Goal: Communication & Community: Participate in discussion

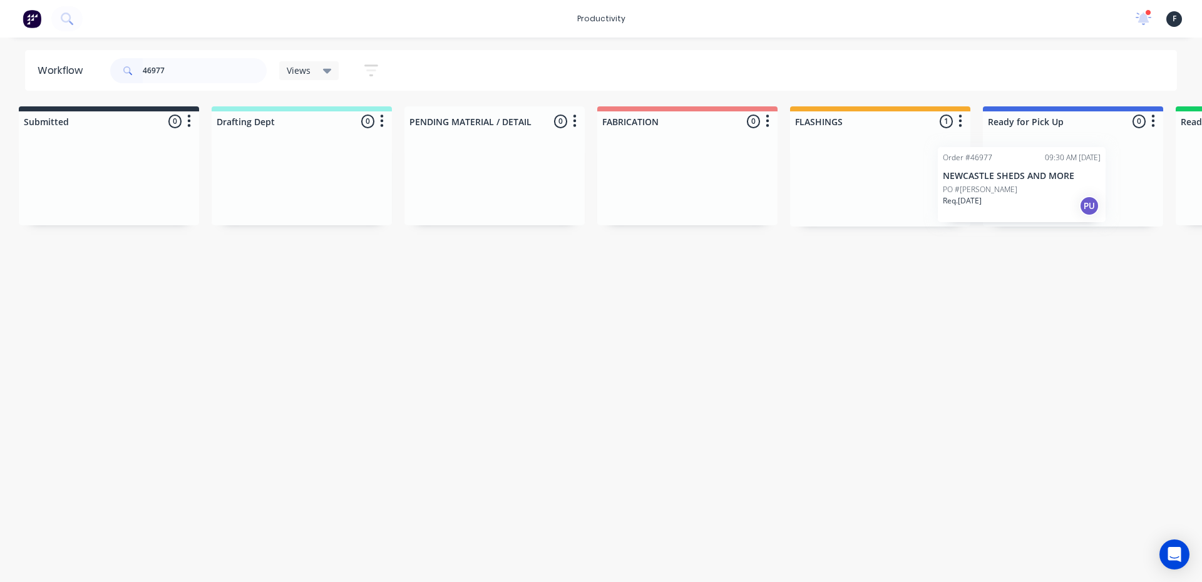
scroll to position [0, 13]
drag, startPoint x: 897, startPoint y: 183, endPoint x: 1048, endPoint y: 188, distance: 150.4
click at [1044, 189] on div "Submitted 0 Sort By Created date Required date Order number Customer name Most …" at bounding box center [1022, 166] width 2088 height 120
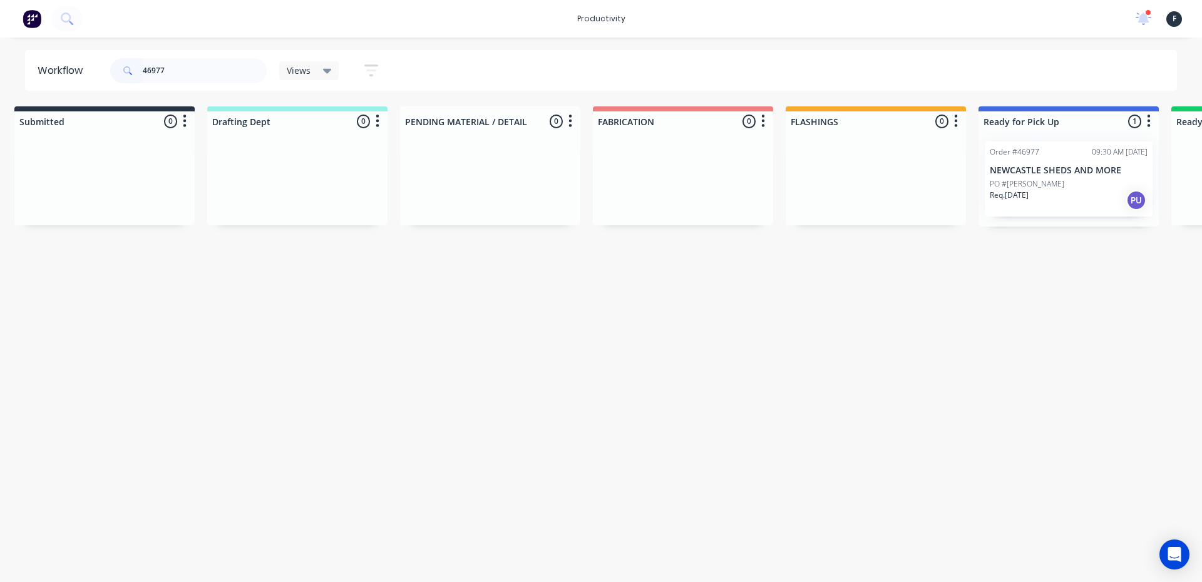
type input "46977"
click at [1048, 188] on div "PO #[PERSON_NAME]" at bounding box center [1069, 183] width 158 height 11
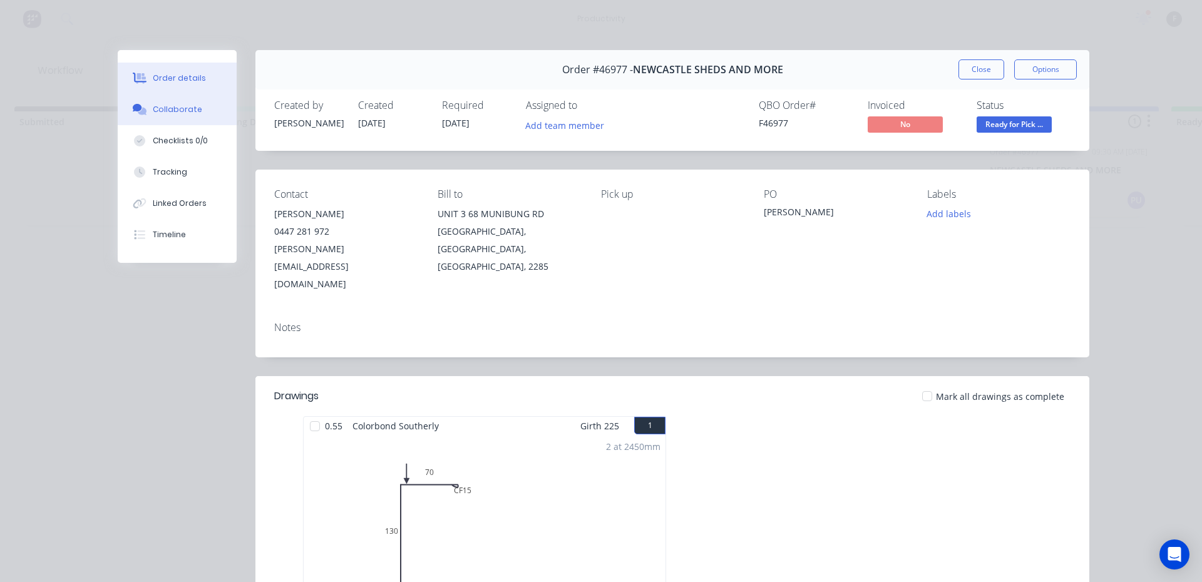
click at [201, 110] on button "Collaborate" at bounding box center [177, 109] width 119 height 31
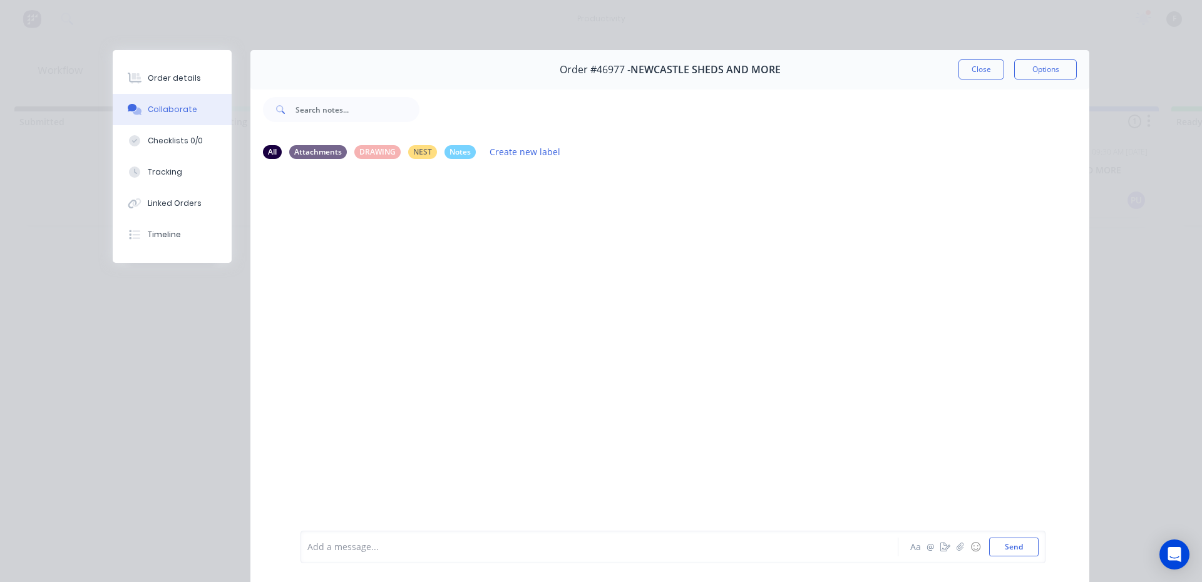
click at [495, 548] on div at bounding box center [582, 547] width 548 height 13
click at [982, 66] on button "Close" at bounding box center [982, 69] width 46 height 20
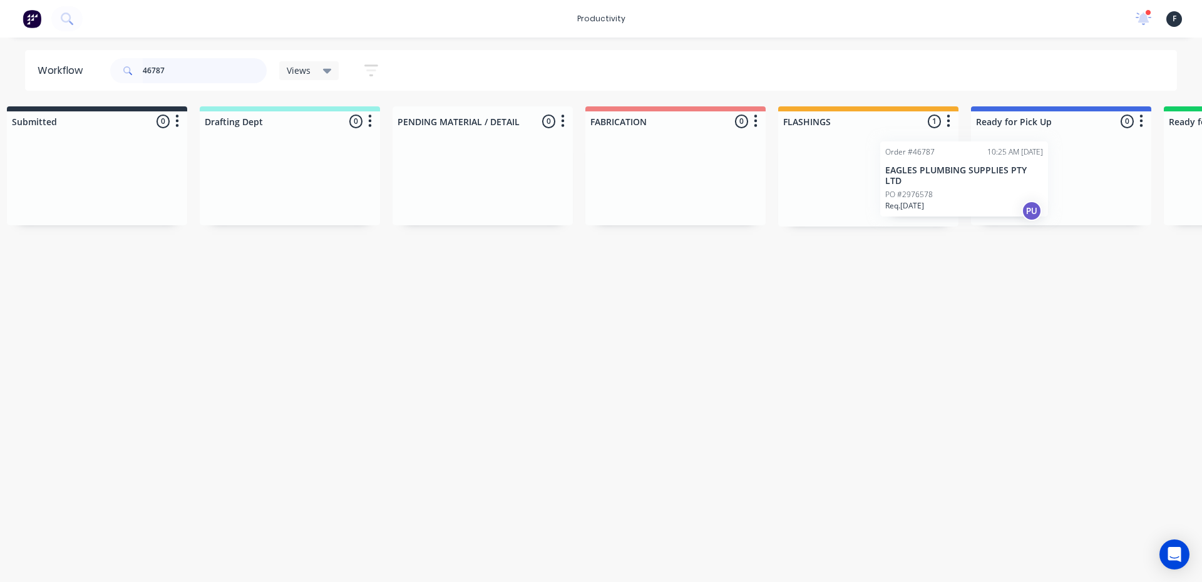
scroll to position [0, 33]
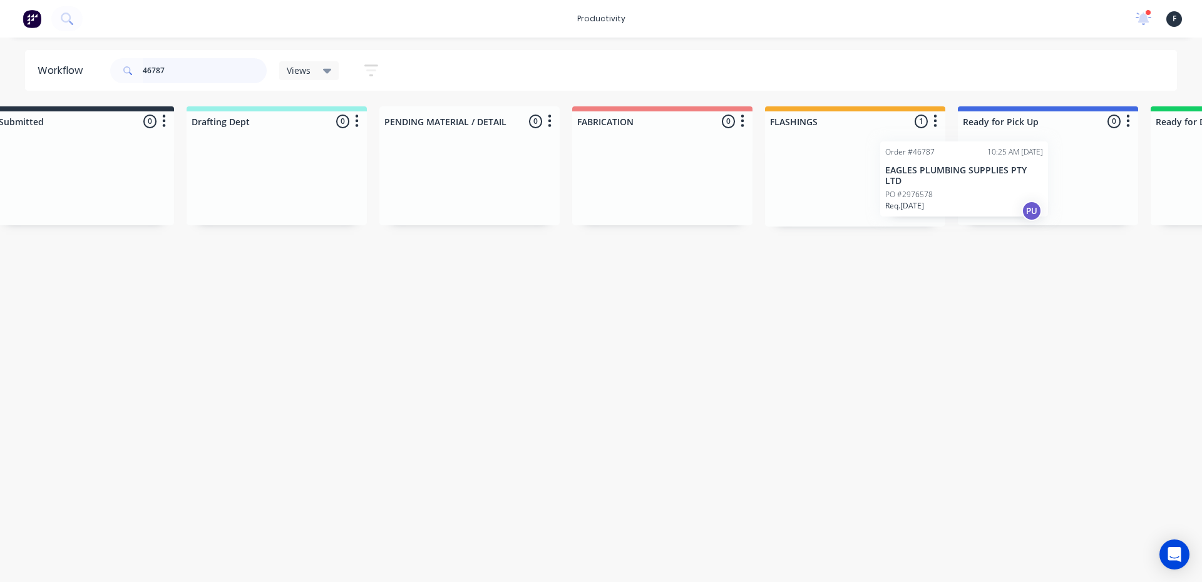
drag, startPoint x: 867, startPoint y: 188, endPoint x: 970, endPoint y: 185, distance: 102.7
click at [970, 185] on div "Submitted 0 Sort By Created date Required date Order number Customer name Most …" at bounding box center [1001, 166] width 2088 height 120
type input "46787"
click at [989, 189] on p "PO #2976578" at bounding box center [993, 194] width 48 height 11
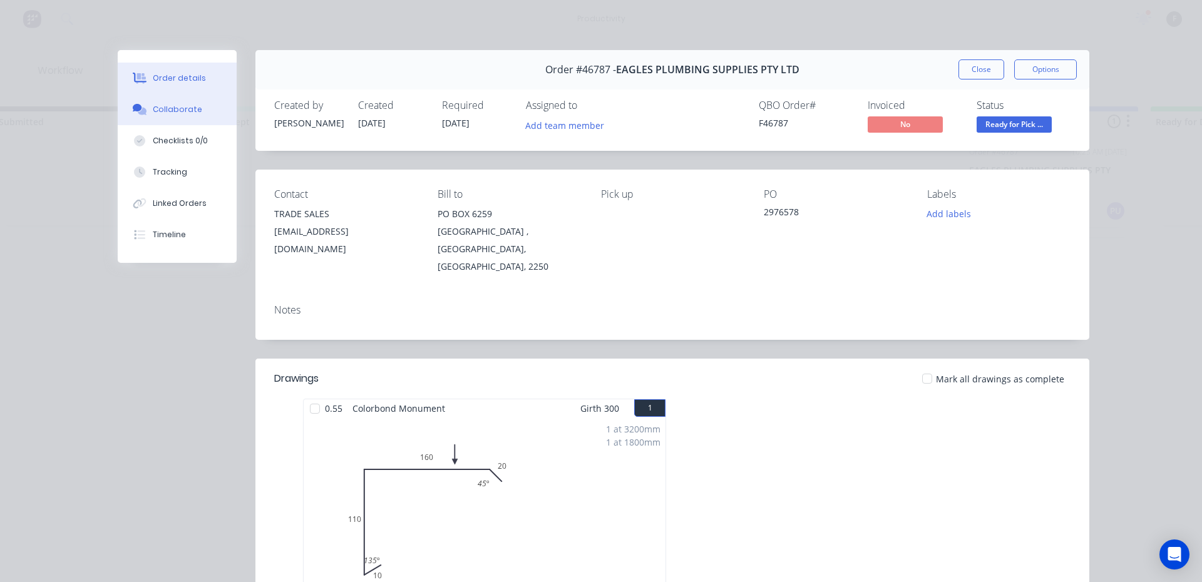
click at [217, 115] on button "Collaborate" at bounding box center [177, 109] width 119 height 31
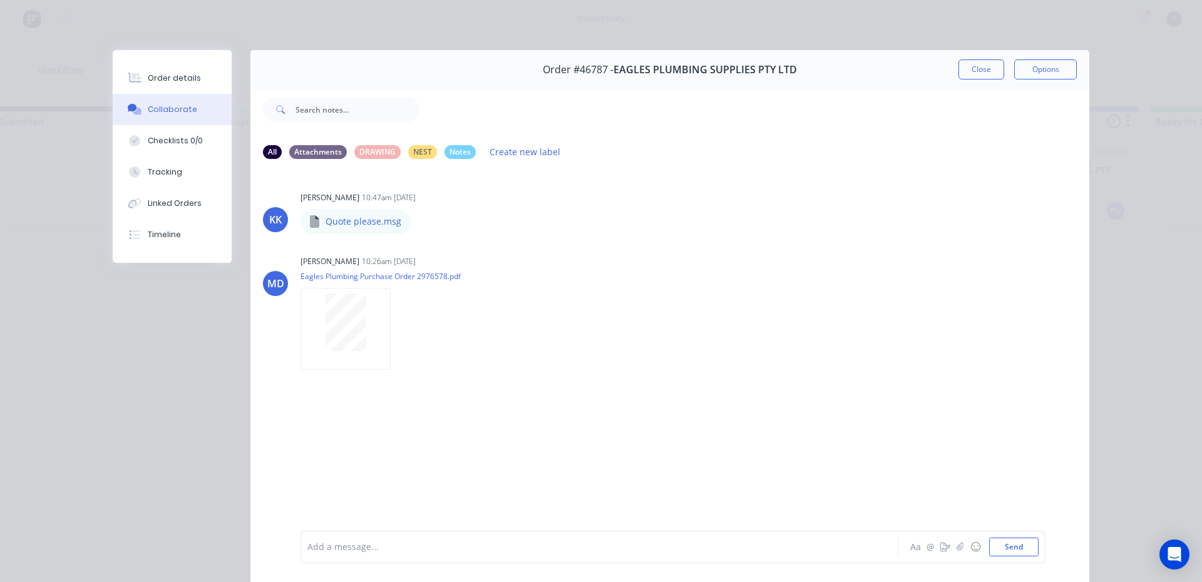
click at [444, 556] on div "Add a message..." at bounding box center [581, 547] width 548 height 19
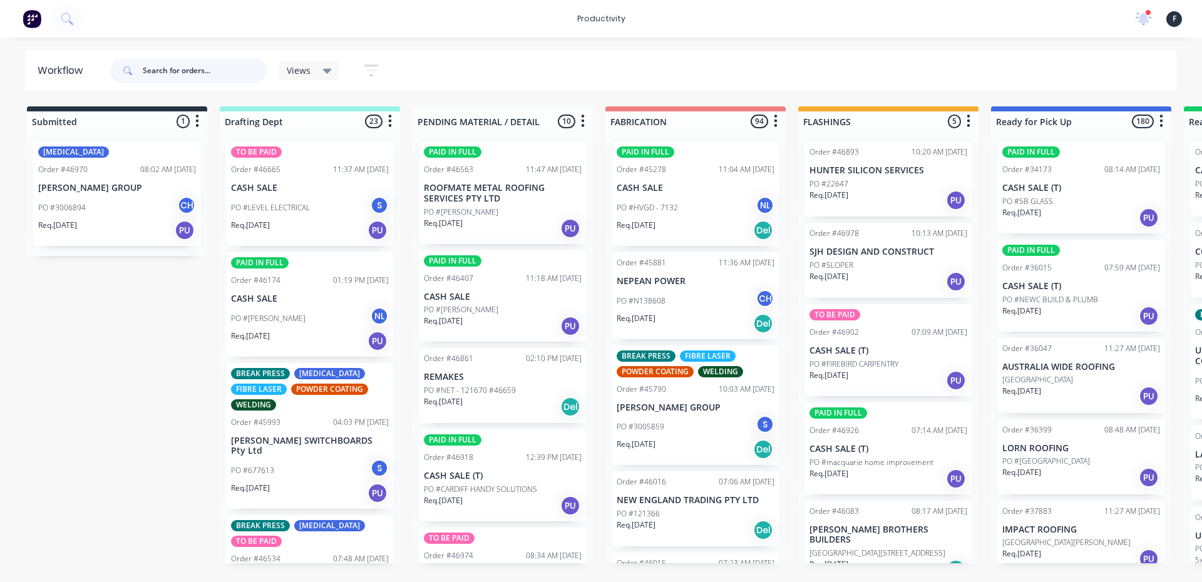
click at [203, 64] on input "text" at bounding box center [205, 70] width 124 height 25
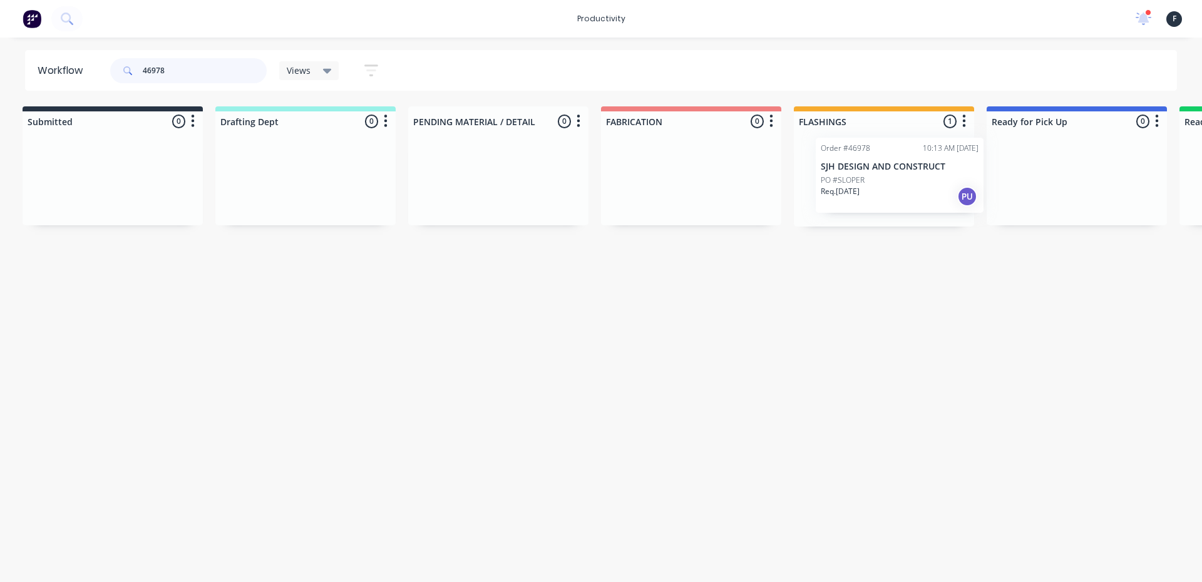
scroll to position [0, 9]
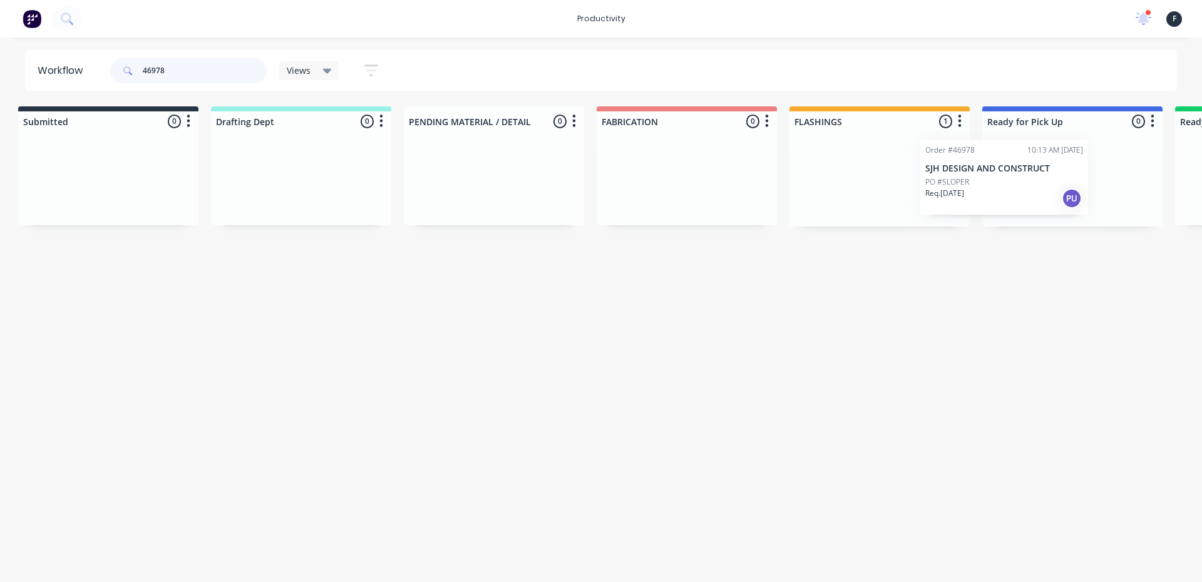
drag, startPoint x: 919, startPoint y: 197, endPoint x: 1043, endPoint y: 190, distance: 124.8
click at [1043, 190] on div "Submitted 0 Sort By Created date Required date Order number Customer name Most …" at bounding box center [1026, 166] width 2088 height 120
type input "46978"
click at [1047, 184] on div "PO #SLOPER" at bounding box center [1073, 183] width 158 height 11
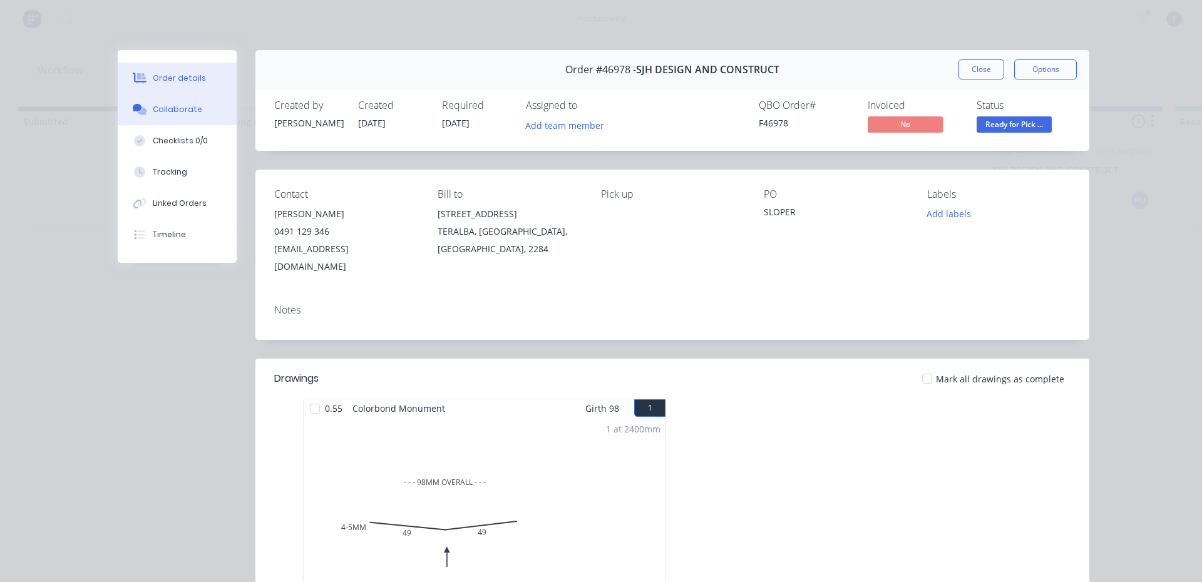
click at [165, 118] on button "Collaborate" at bounding box center [177, 109] width 119 height 31
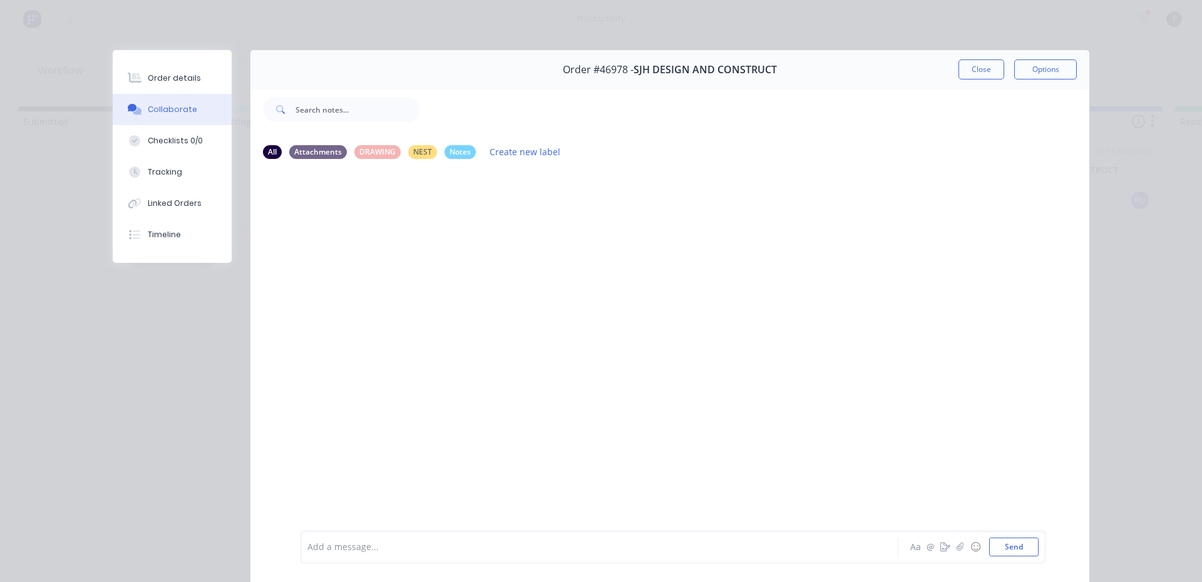
click at [512, 546] on div at bounding box center [582, 547] width 548 height 13
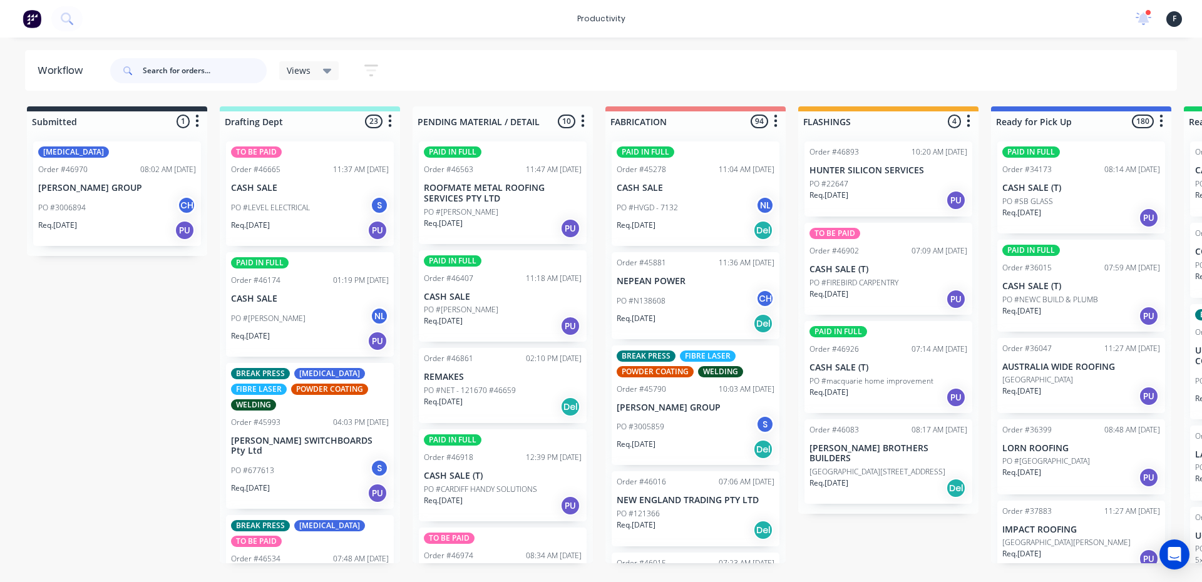
click at [167, 77] on input "text" at bounding box center [205, 70] width 124 height 25
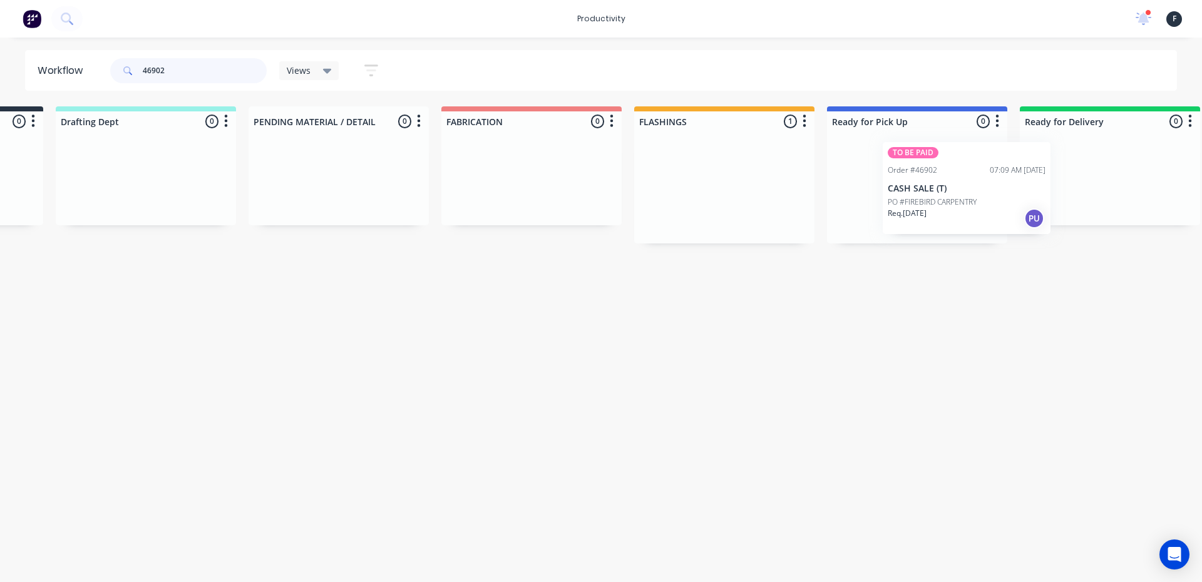
drag, startPoint x: 848, startPoint y: 205, endPoint x: 917, endPoint y: 205, distance: 68.9
click at [917, 205] on div "Submitted 0 Sort By Created date Required date Order number Customer name Most …" at bounding box center [871, 174] width 2088 height 137
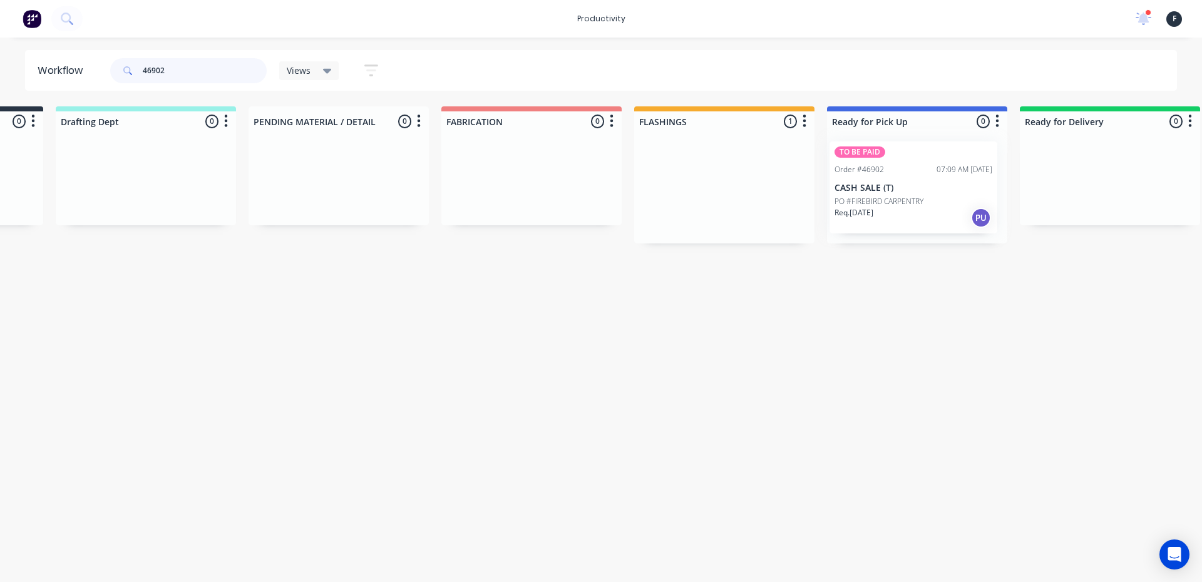
scroll to position [0, 168]
type input "46902"
click at [914, 200] on p "PO #FIREBIRD CARPENTRY" at bounding box center [879, 201] width 89 height 11
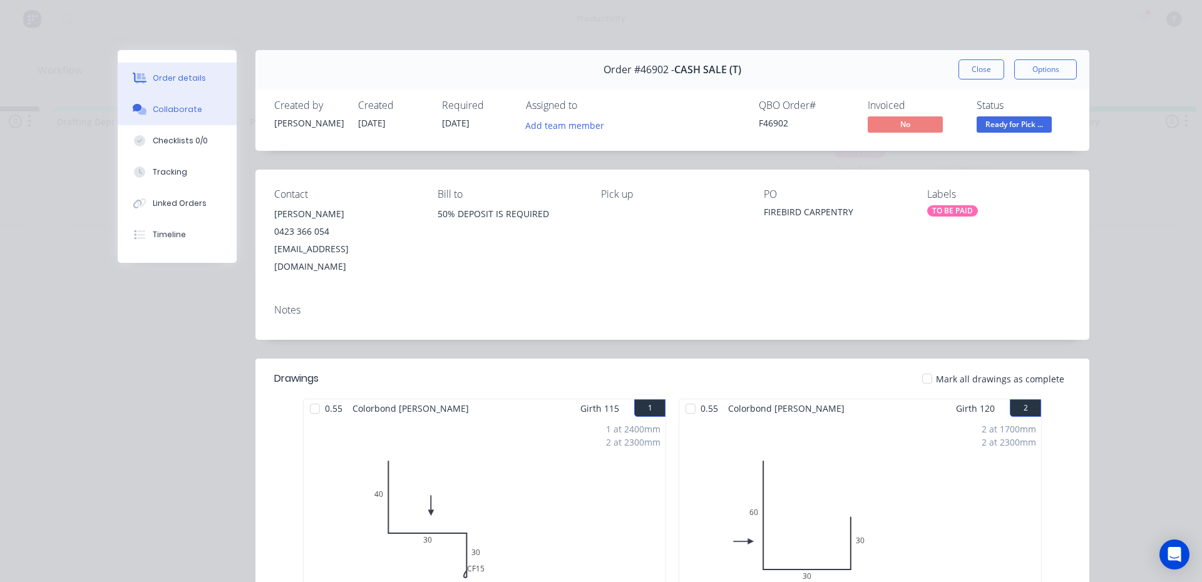
click at [188, 116] on button "Collaborate" at bounding box center [177, 109] width 119 height 31
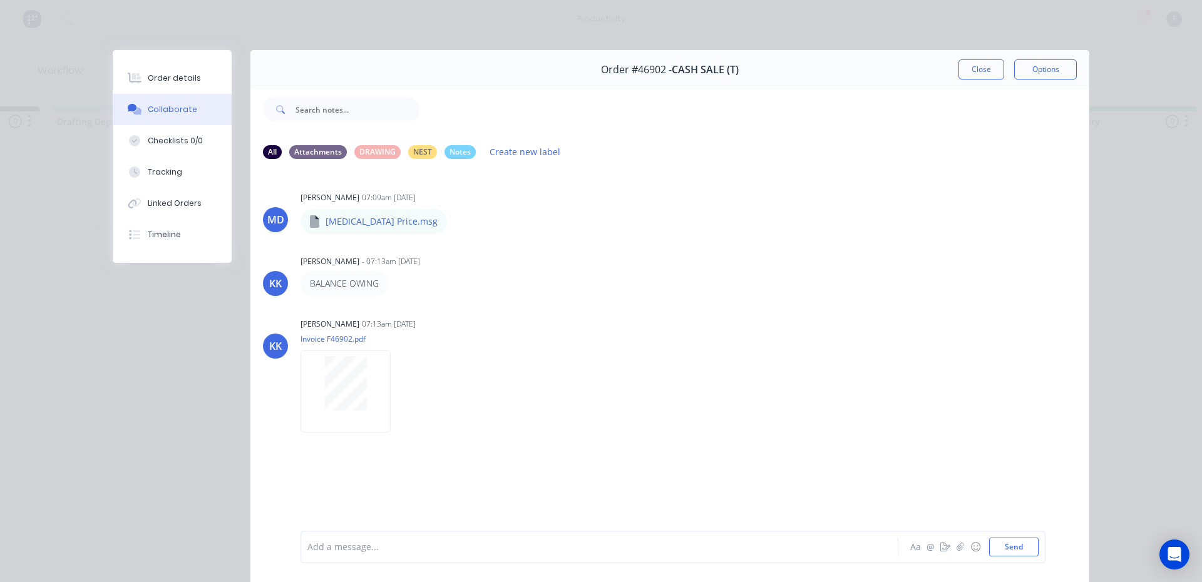
click at [528, 548] on div at bounding box center [582, 547] width 548 height 13
click at [983, 63] on button "Close" at bounding box center [982, 69] width 46 height 20
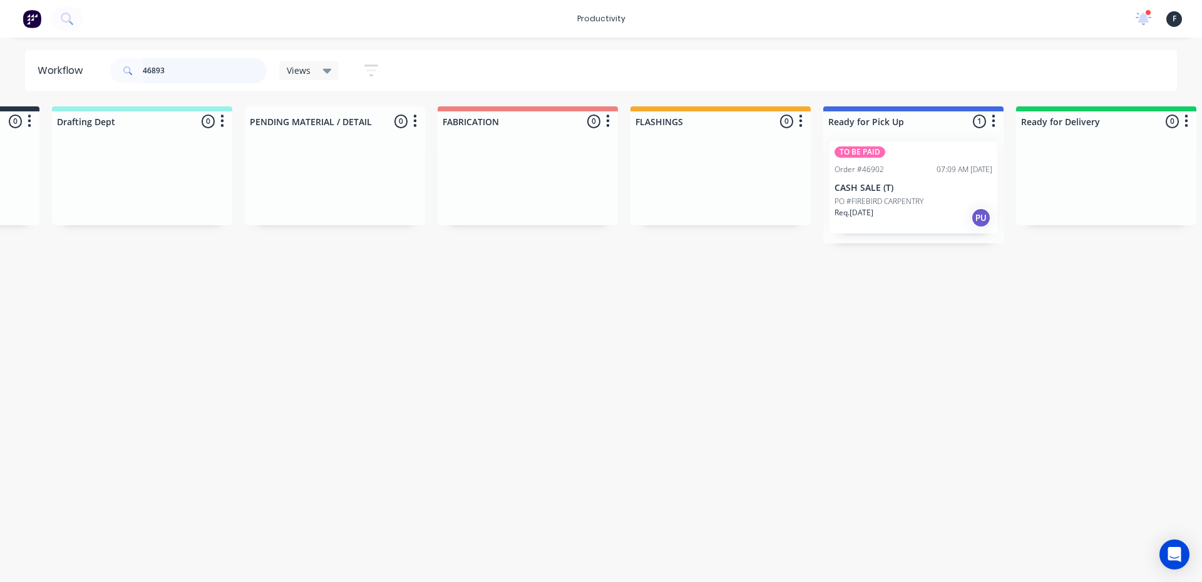
scroll to position [0, 0]
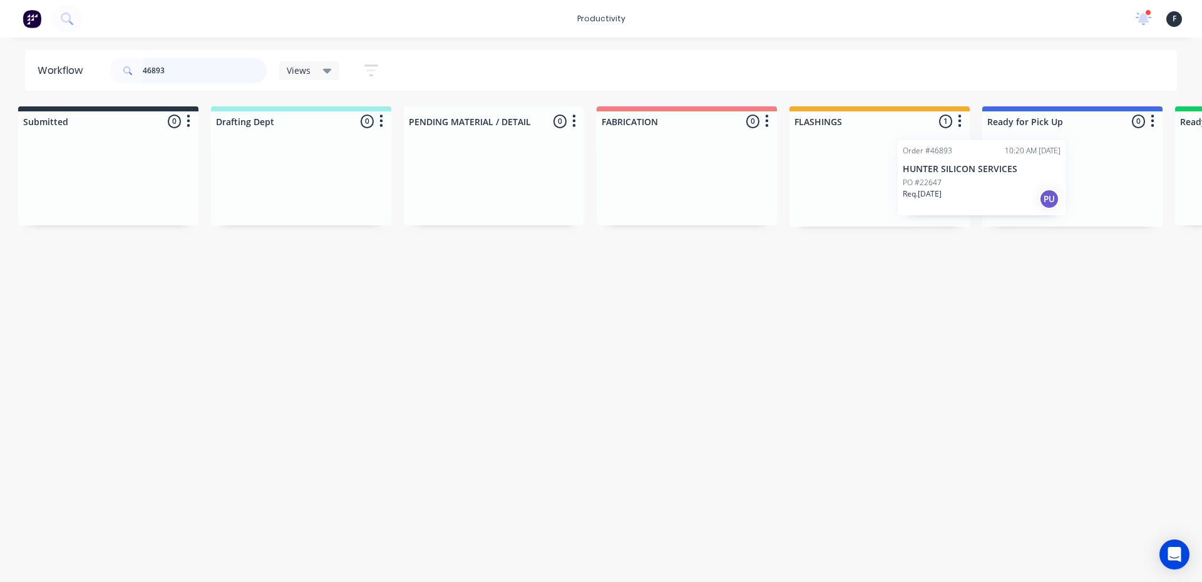
drag, startPoint x: 897, startPoint y: 182, endPoint x: 999, endPoint y: 181, distance: 101.4
click at [999, 181] on div "Submitted 0 Sort By Created date Required date Order number Customer name Most …" at bounding box center [1026, 166] width 2088 height 120
type input "46893"
click at [1033, 176] on div "Order #46893 10:20 AM 14/08/25 HUNTER SILICON SERVICES PO #22647 Req. 14/08/25 …" at bounding box center [1071, 179] width 168 height 75
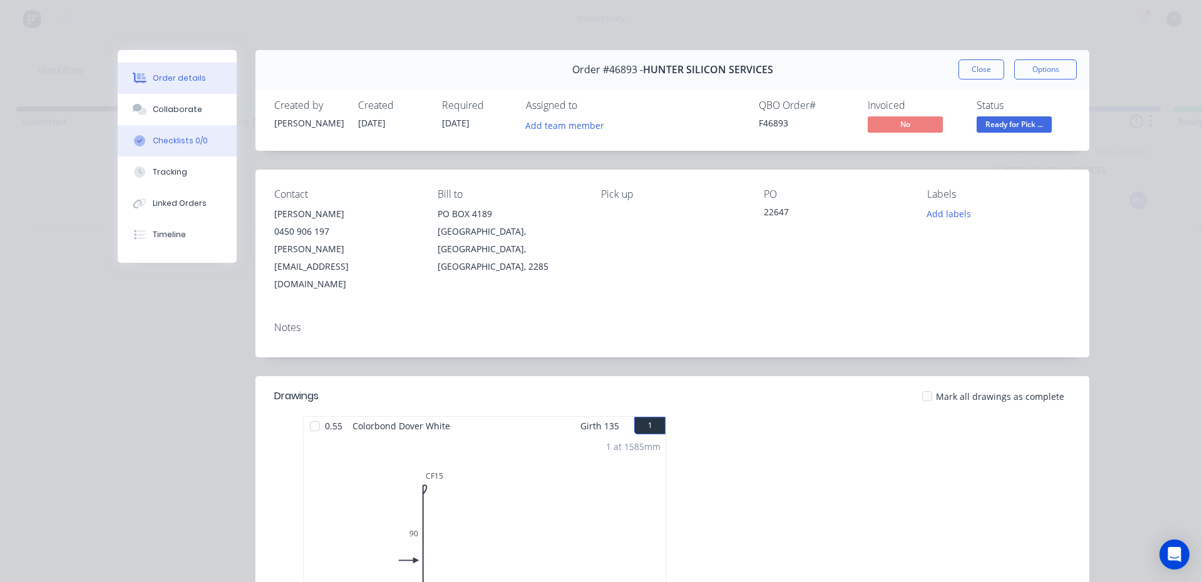
click at [170, 130] on button "Checklists 0/0" at bounding box center [177, 140] width 119 height 31
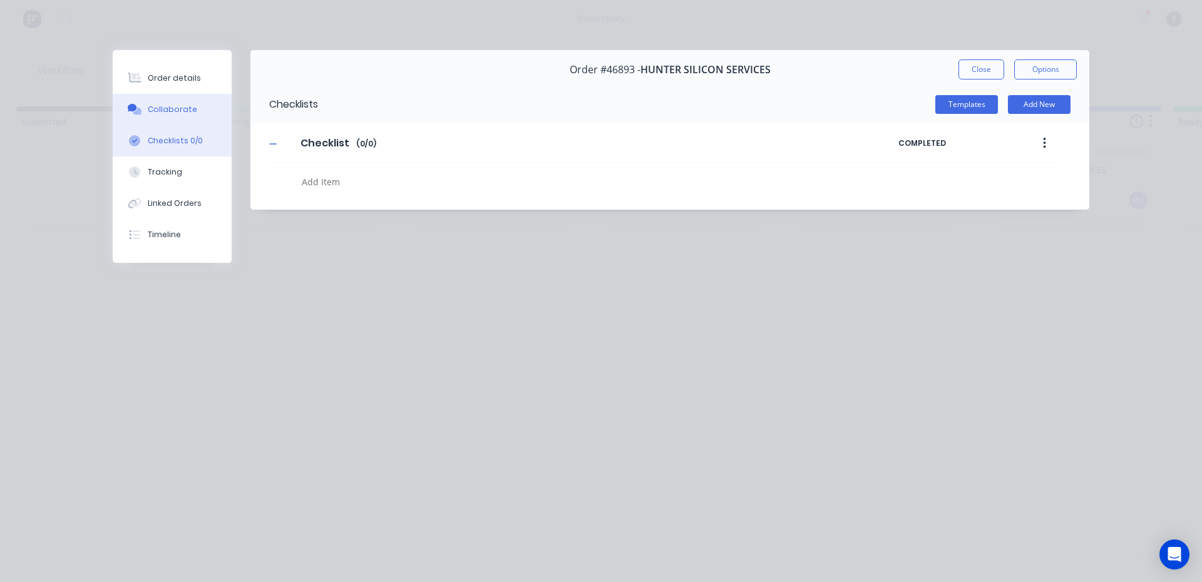
click at [178, 116] on button "Collaborate" at bounding box center [172, 109] width 119 height 31
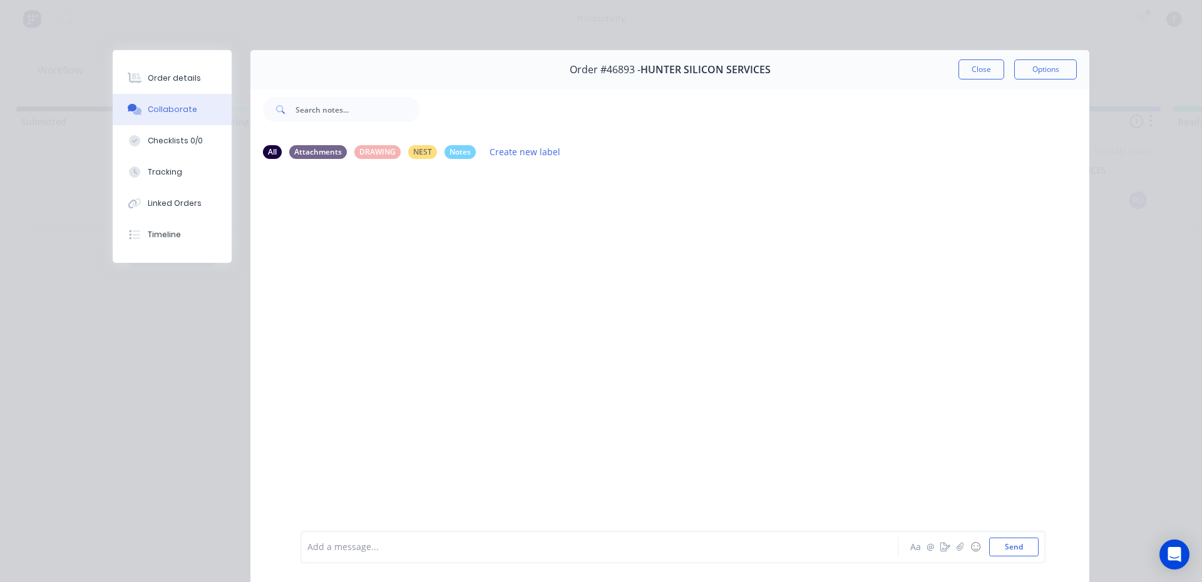
click at [478, 541] on div at bounding box center [582, 547] width 548 height 13
click at [977, 68] on button "Close" at bounding box center [982, 69] width 46 height 20
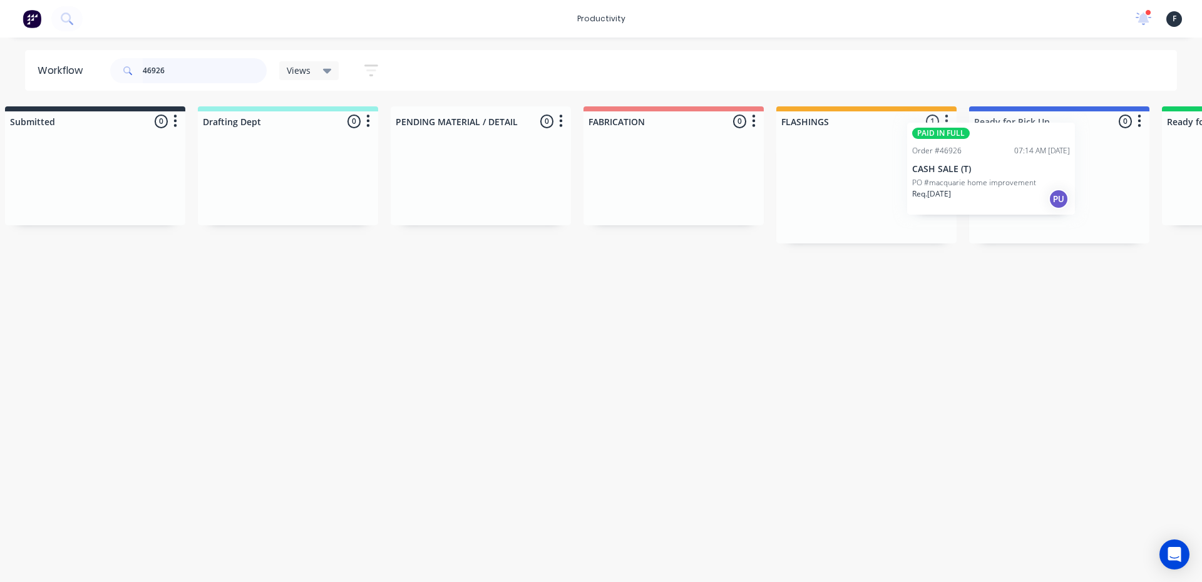
scroll to position [0, 37]
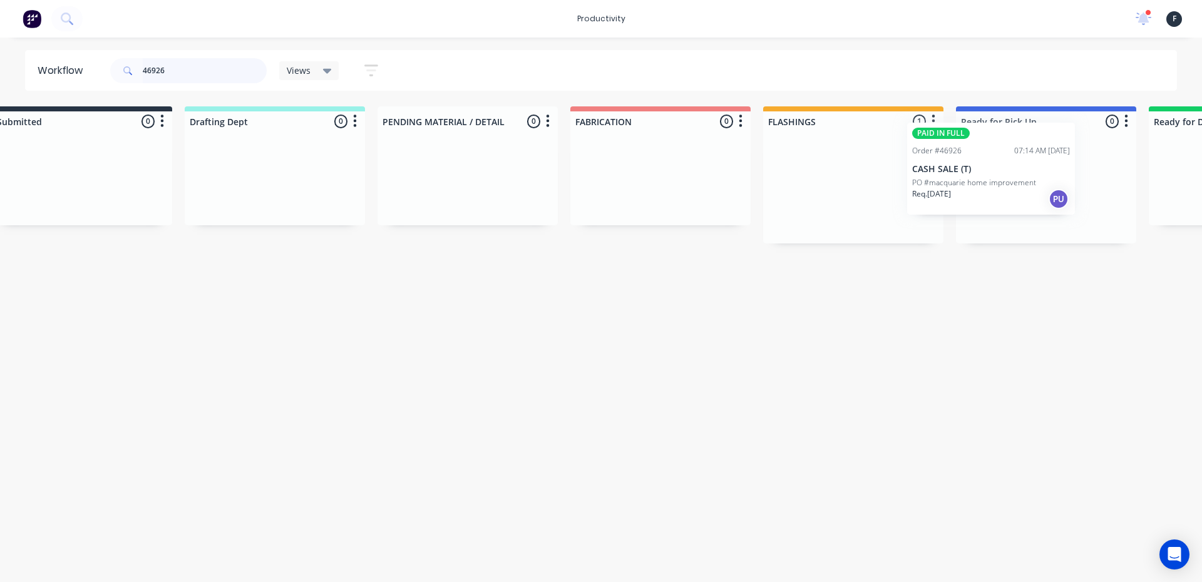
drag, startPoint x: 885, startPoint y: 208, endPoint x: 992, endPoint y: 187, distance: 109.0
click at [992, 187] on div "Submitted 0 Sort By Created date Required date Order number Customer name Most …" at bounding box center [999, 174] width 2088 height 137
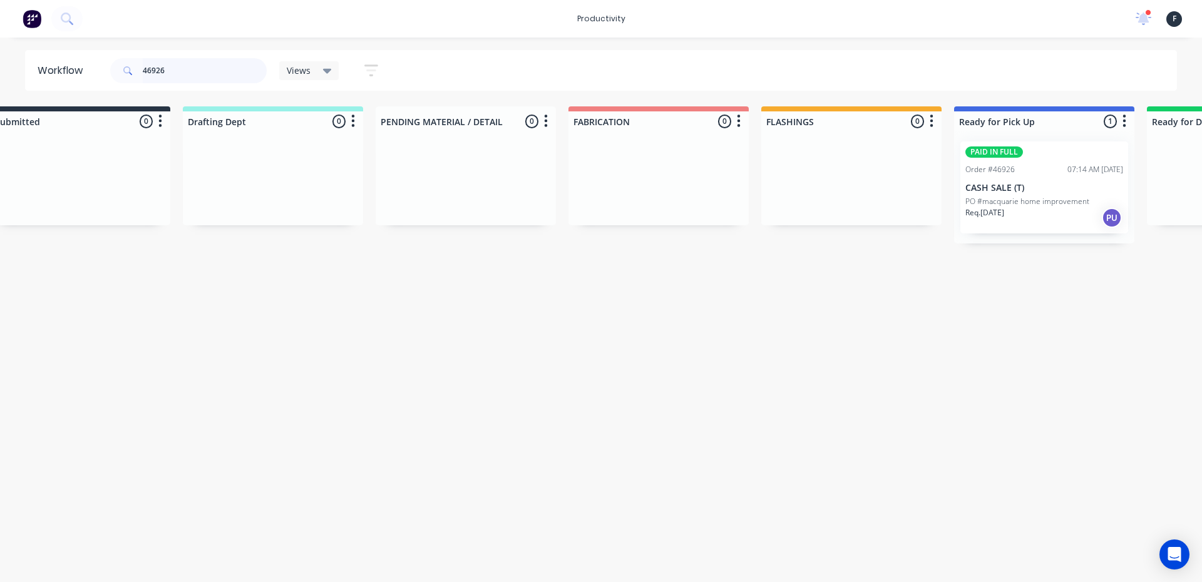
type input "46926"
click at [992, 193] on p "CASH SALE (T)" at bounding box center [1044, 188] width 158 height 11
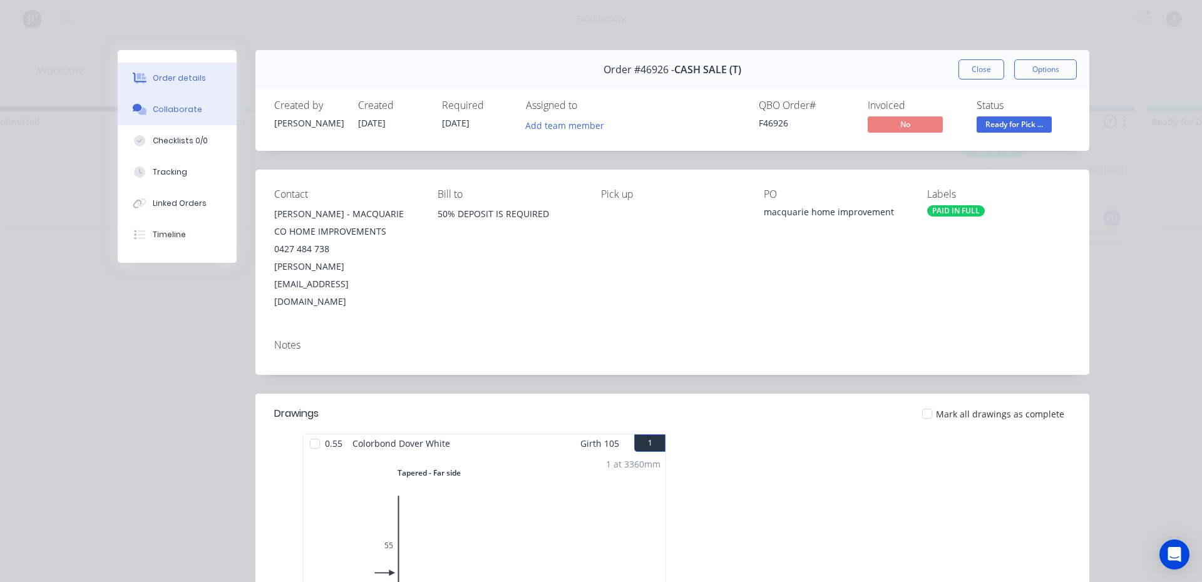
click at [203, 100] on button "Collaborate" at bounding box center [177, 109] width 119 height 31
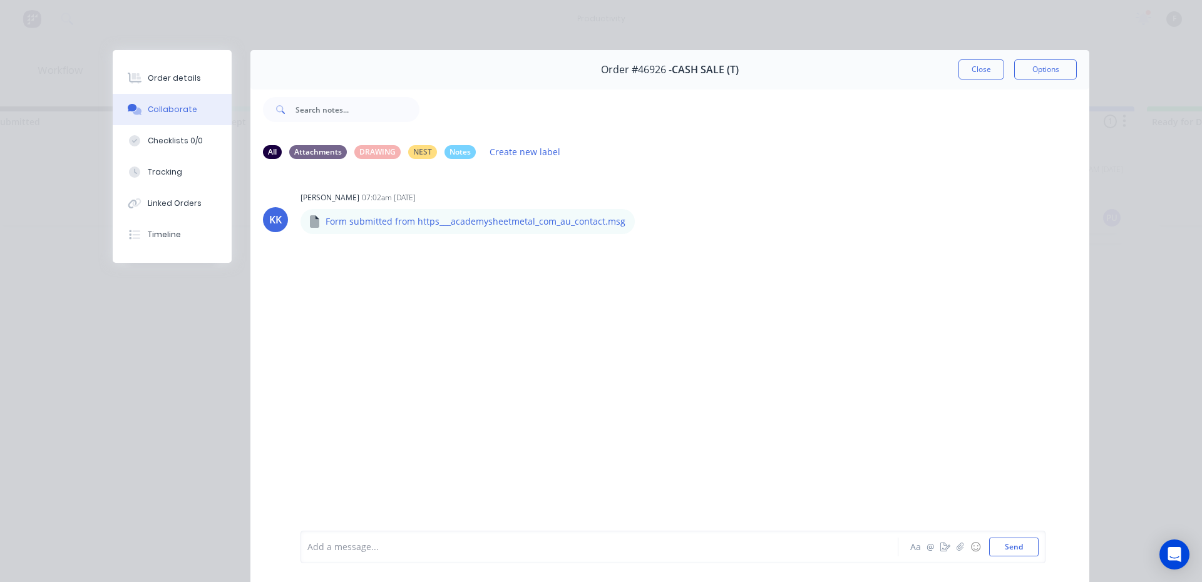
click at [557, 551] on div at bounding box center [582, 547] width 548 height 13
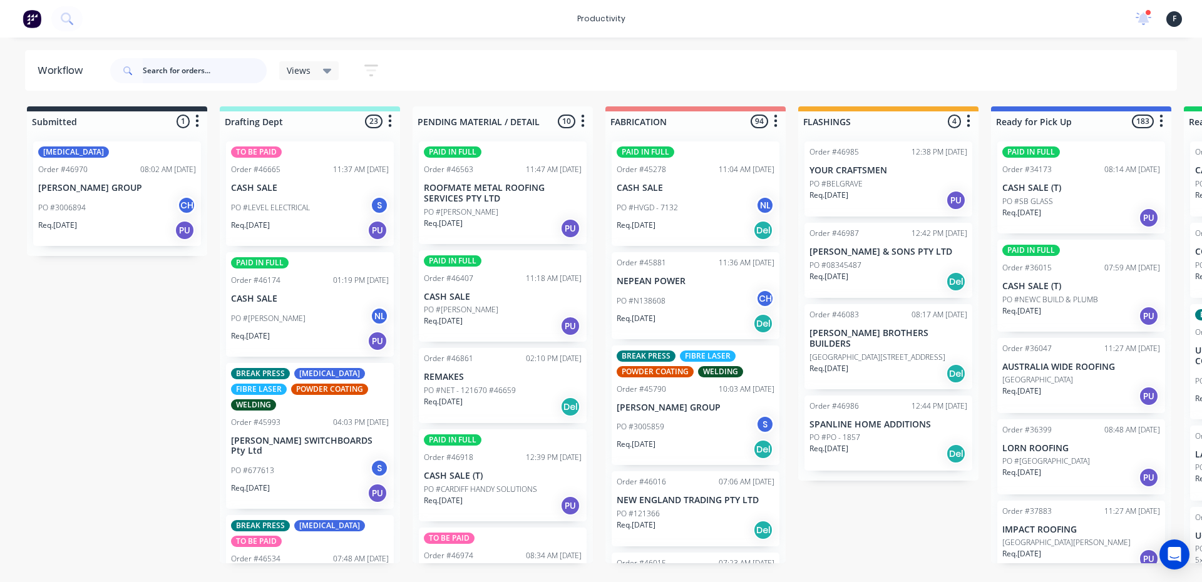
click at [158, 80] on input "text" at bounding box center [205, 70] width 124 height 25
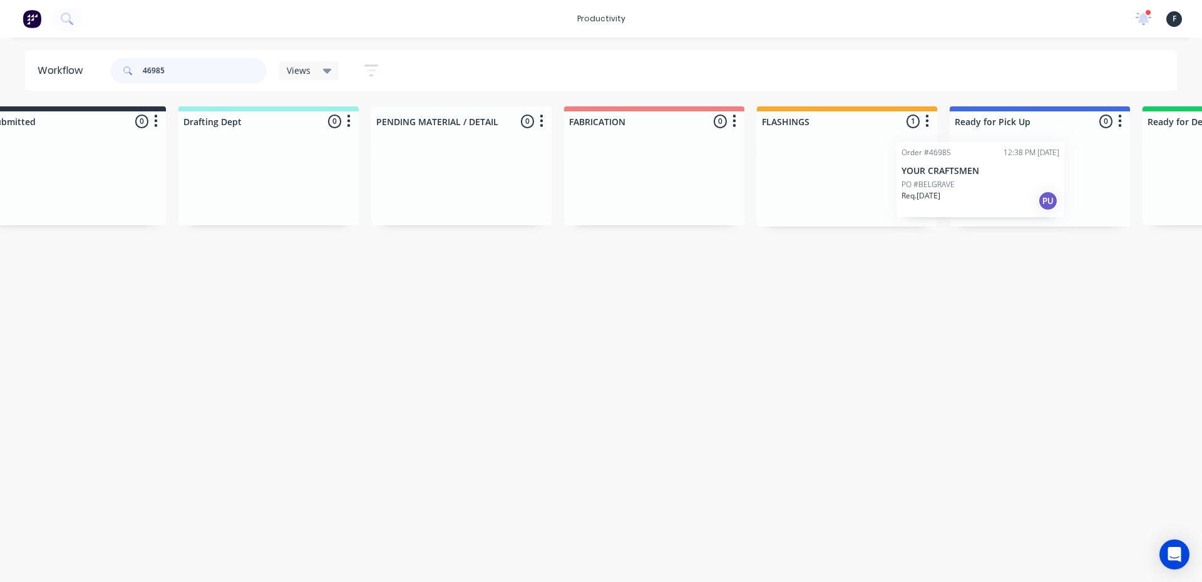
scroll to position [0, 59]
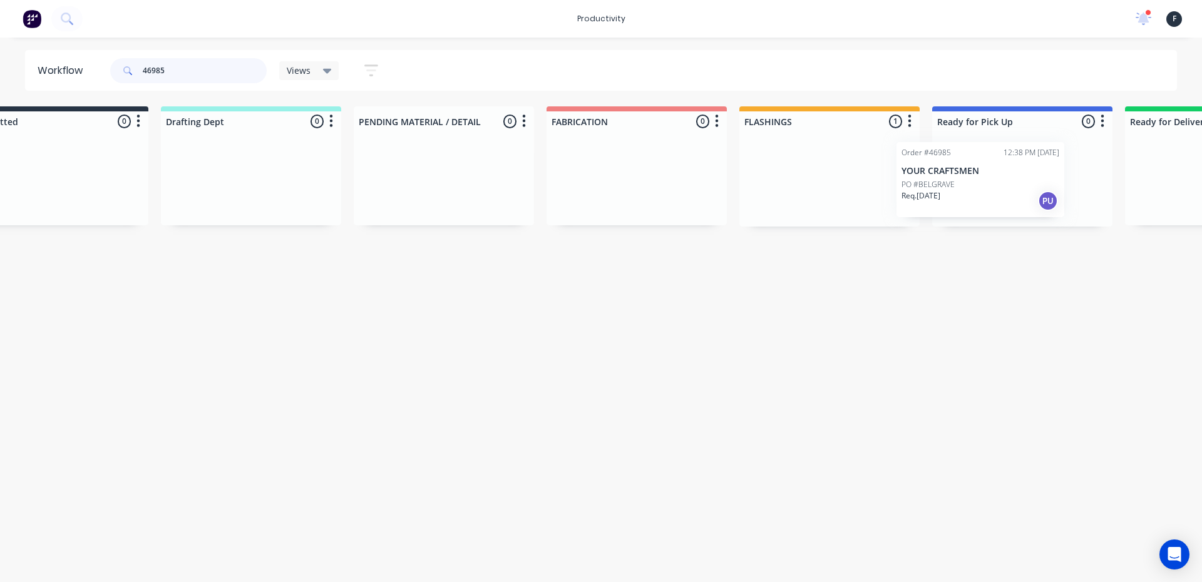
drag, startPoint x: 847, startPoint y: 193, endPoint x: 947, endPoint y: 194, distance: 100.2
click at [947, 194] on div "Submitted 0 Sort By Created date Required date Order number Customer name Most …" at bounding box center [976, 166] width 2088 height 120
type input "46985"
click at [992, 190] on div "Req. 15/08/25 PU" at bounding box center [1023, 200] width 158 height 21
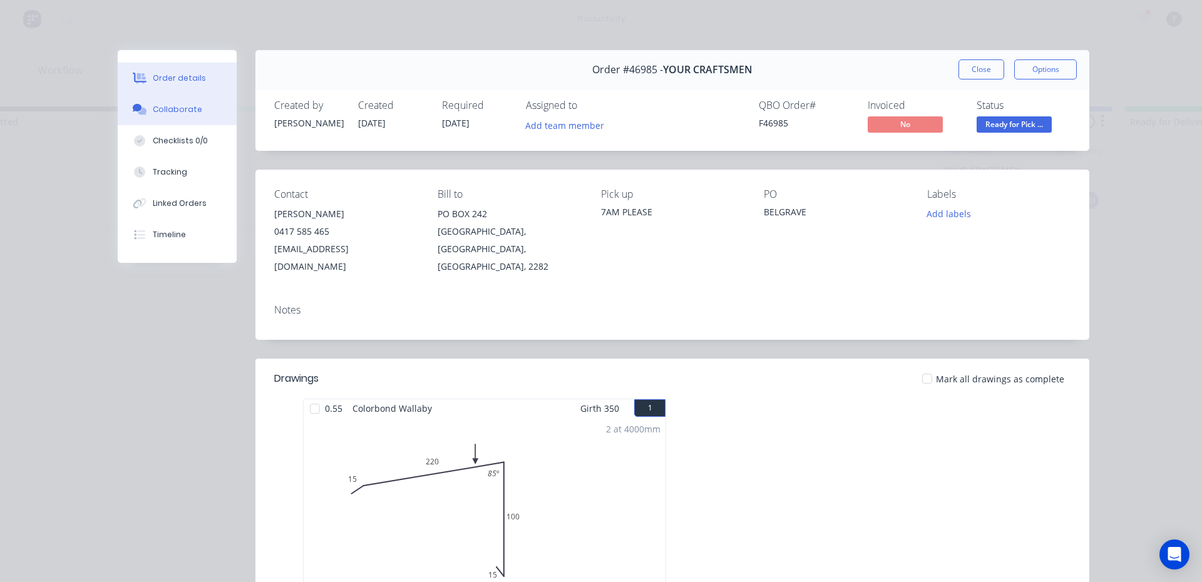
click at [177, 113] on div "Collaborate" at bounding box center [177, 109] width 49 height 11
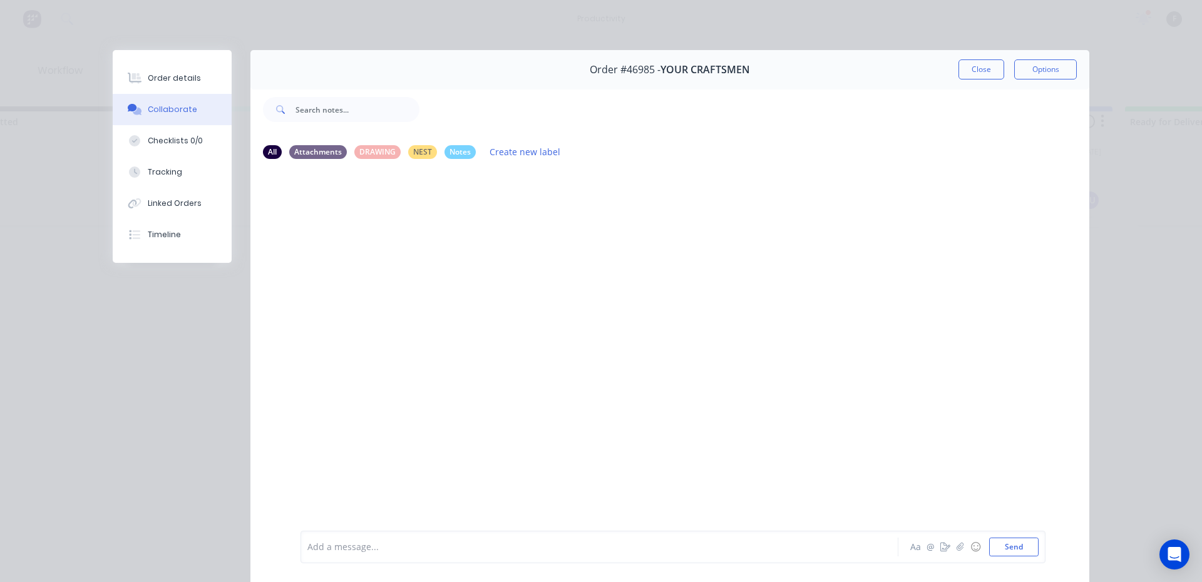
click at [344, 548] on div at bounding box center [582, 547] width 548 height 13
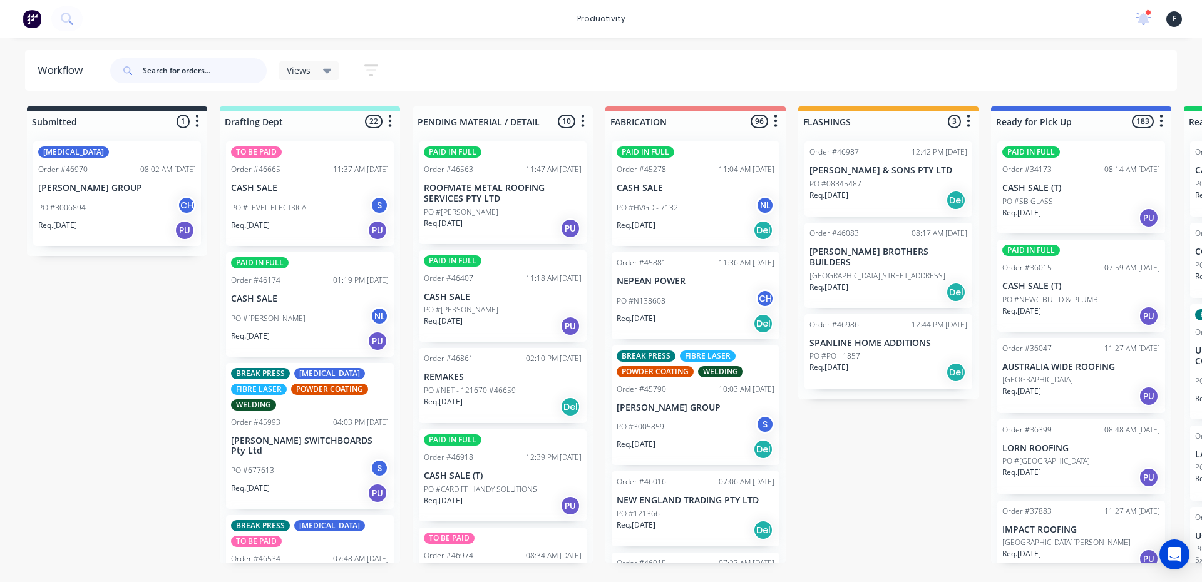
click at [172, 71] on input "text" at bounding box center [205, 70] width 124 height 25
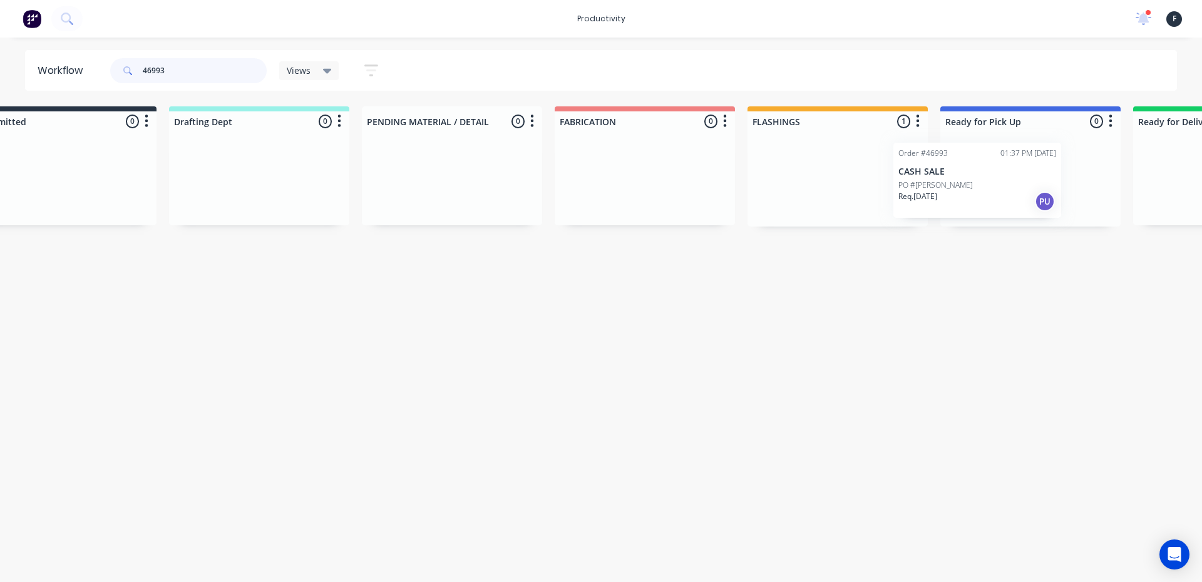
drag, startPoint x: 878, startPoint y: 197, endPoint x: 971, endPoint y: 198, distance: 92.7
click at [971, 198] on div "Submitted 0 Sort By Created date Required date Order number Customer name Most …" at bounding box center [984, 166] width 2088 height 120
type input "46993"
click at [971, 198] on div at bounding box center [1027, 178] width 180 height 95
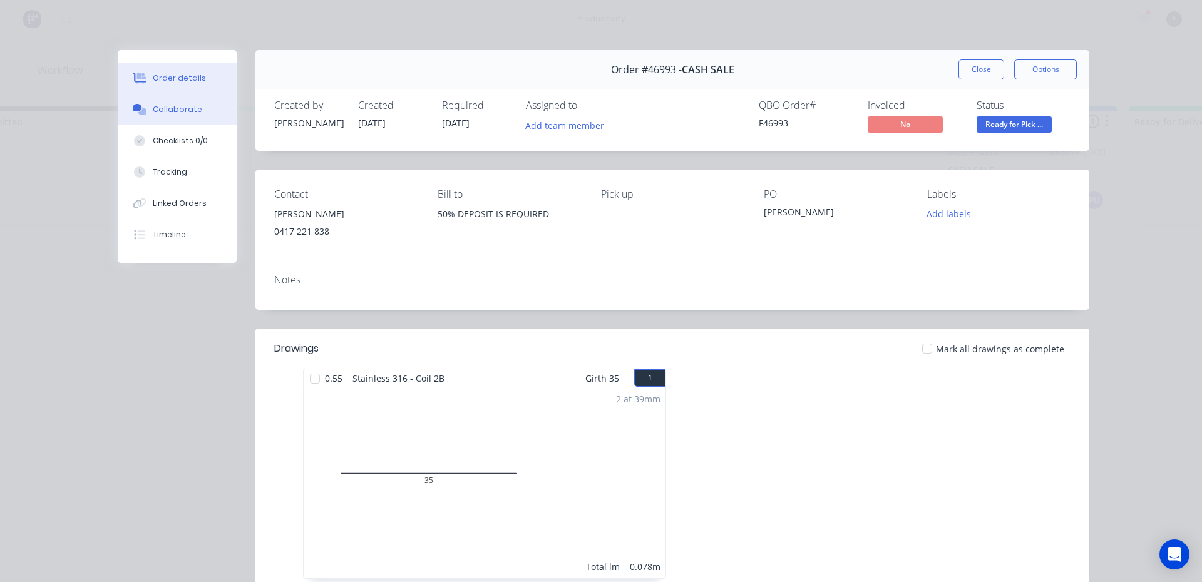
click at [152, 122] on button "Collaborate" at bounding box center [177, 109] width 119 height 31
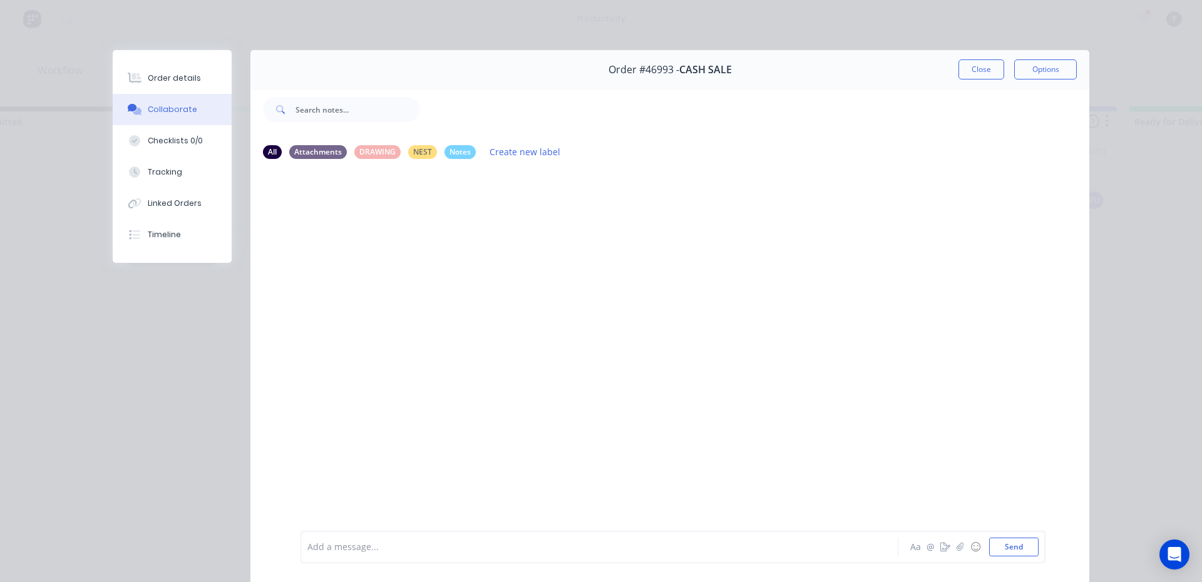
click at [329, 549] on div at bounding box center [582, 547] width 548 height 13
